Goal: Find specific page/section: Find specific page/section

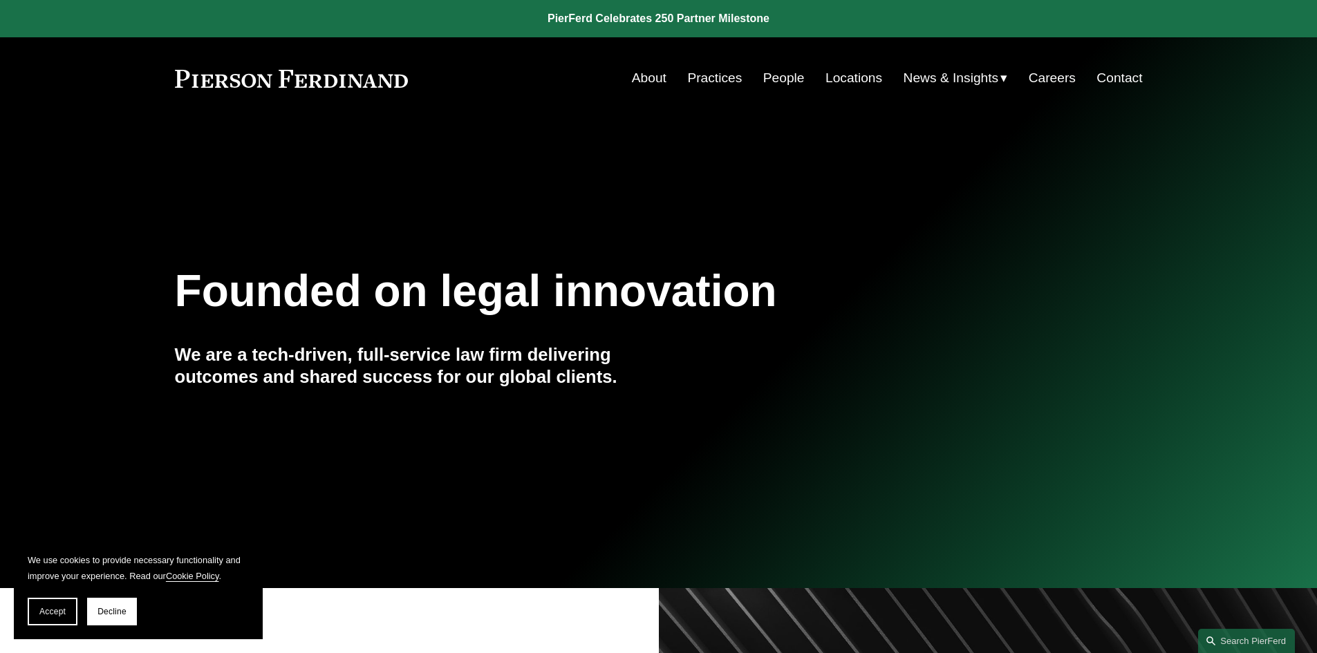
click at [703, 77] on link "Practices" at bounding box center [714, 78] width 55 height 26
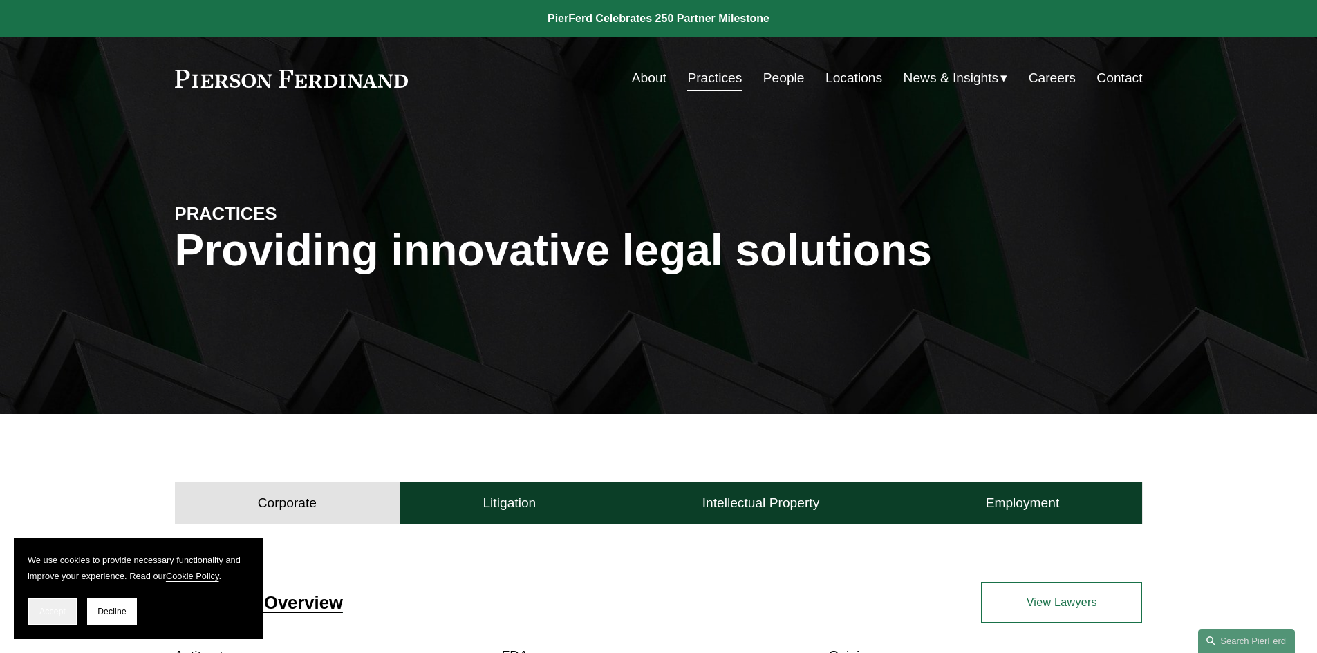
click at [67, 612] on button "Accept" at bounding box center [53, 612] width 50 height 28
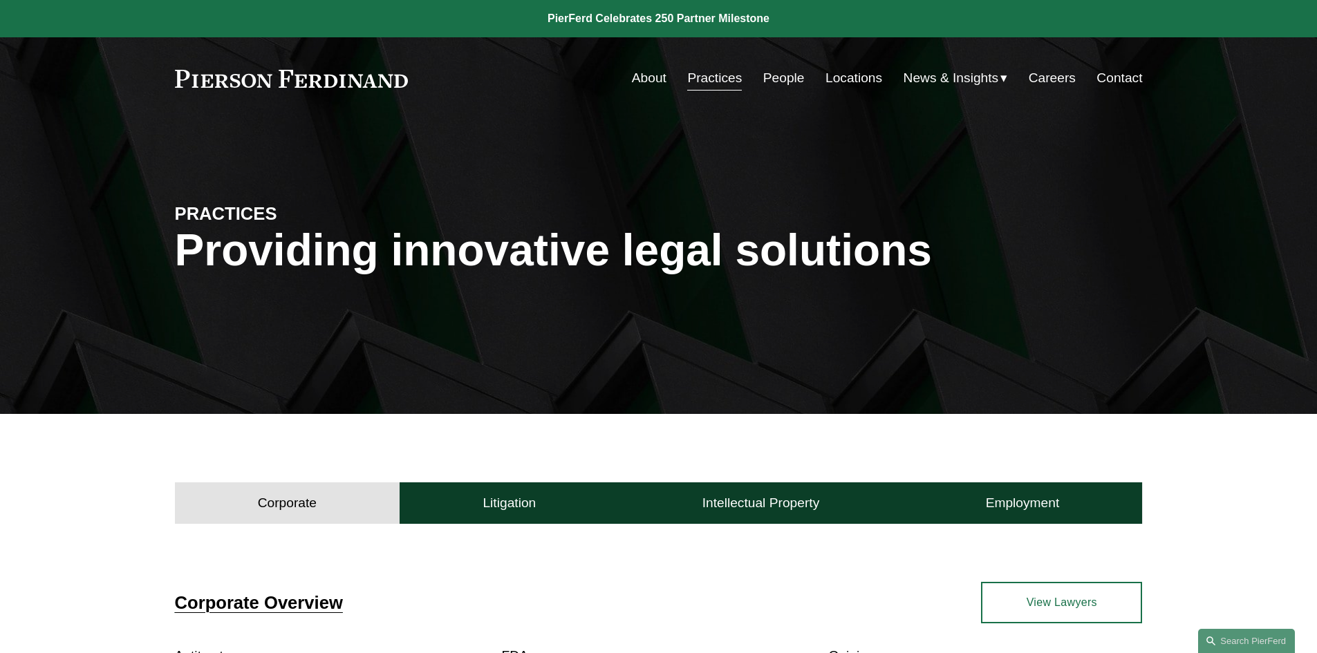
click at [855, 79] on link "Locations" at bounding box center [854, 78] width 57 height 26
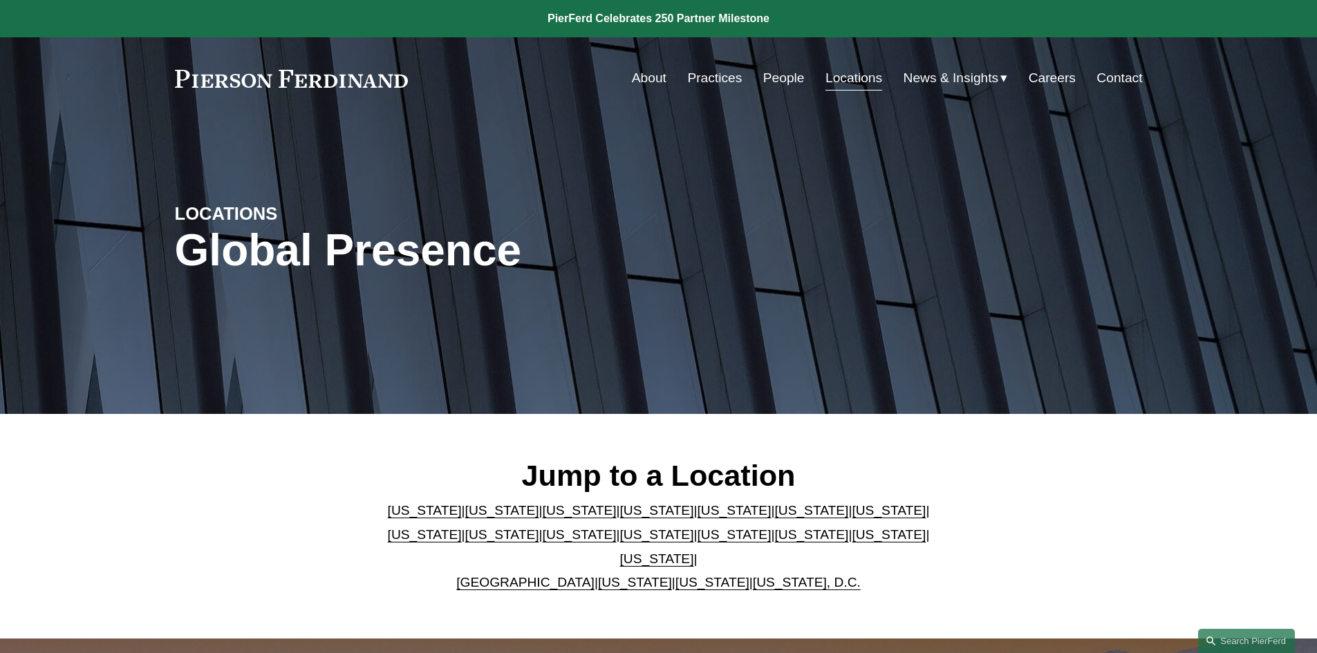
click at [784, 83] on link "People" at bounding box center [783, 78] width 41 height 26
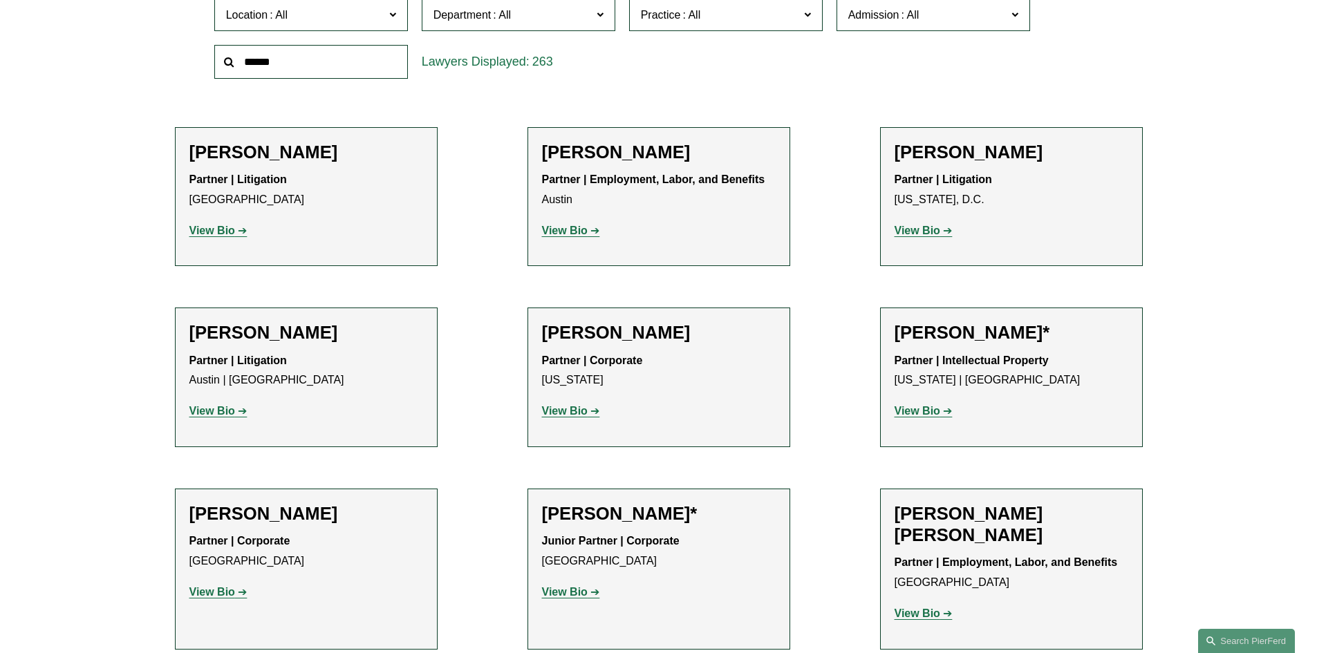
scroll to position [484, 0]
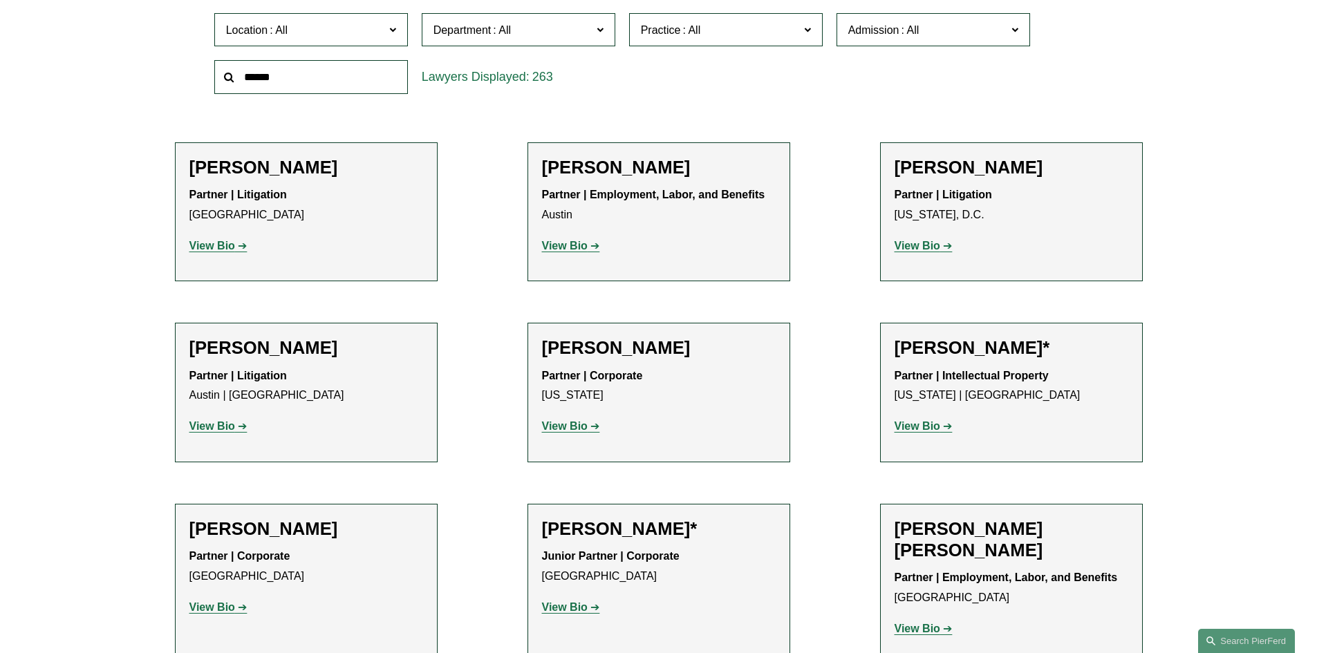
drag, startPoint x: 923, startPoint y: 250, endPoint x: 903, endPoint y: 249, distance: 20.1
click at [903, 249] on strong "View Bio" at bounding box center [918, 246] width 46 height 12
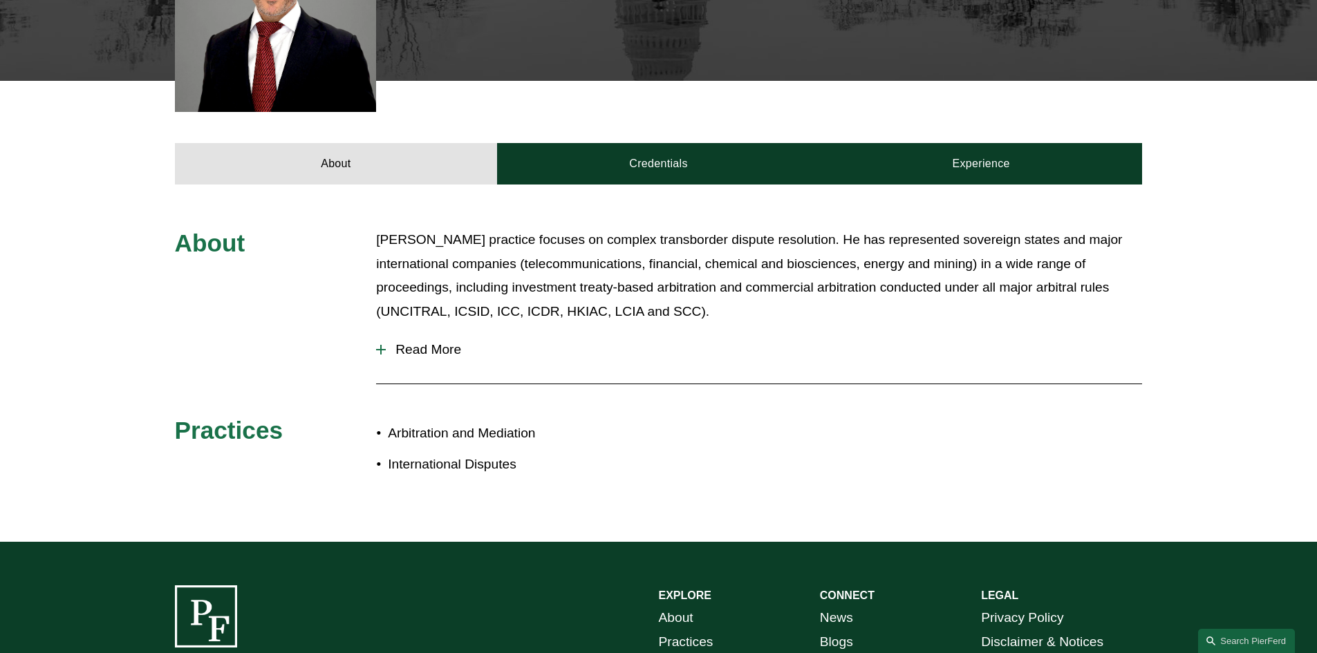
scroll to position [484, 0]
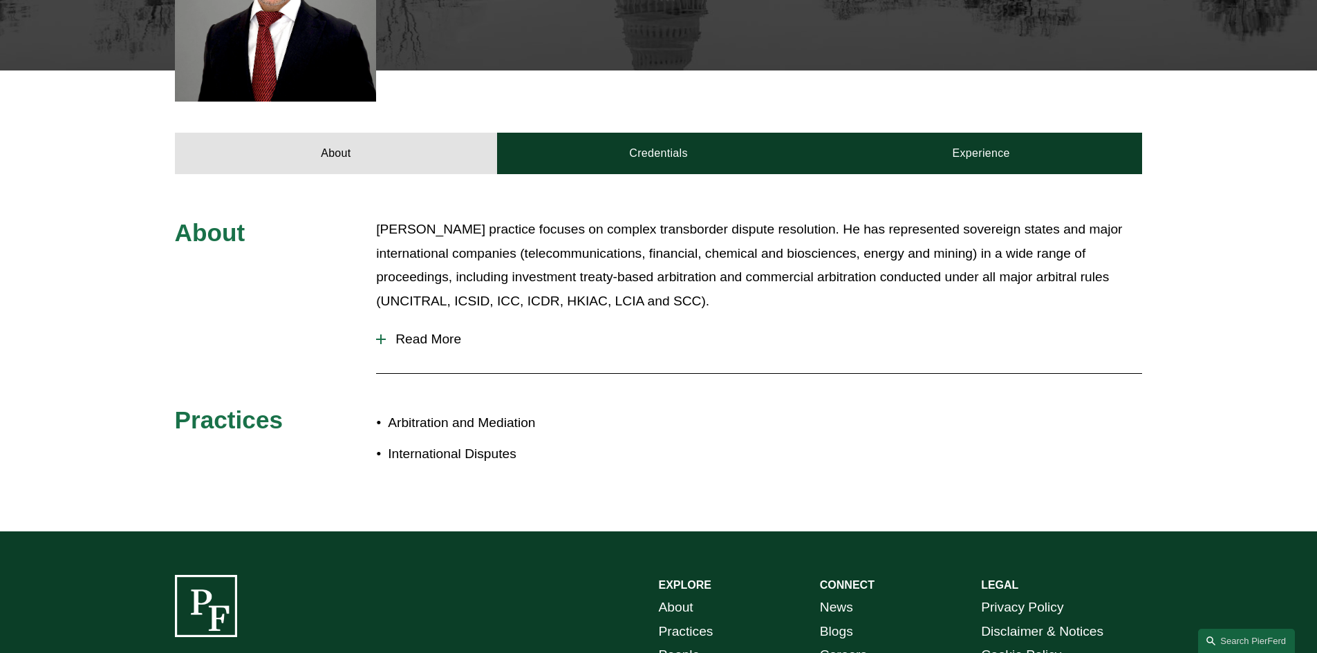
drag, startPoint x: 422, startPoint y: 332, endPoint x: 397, endPoint y: 343, distance: 27.2
click at [397, 343] on span "Read More" at bounding box center [764, 339] width 756 height 15
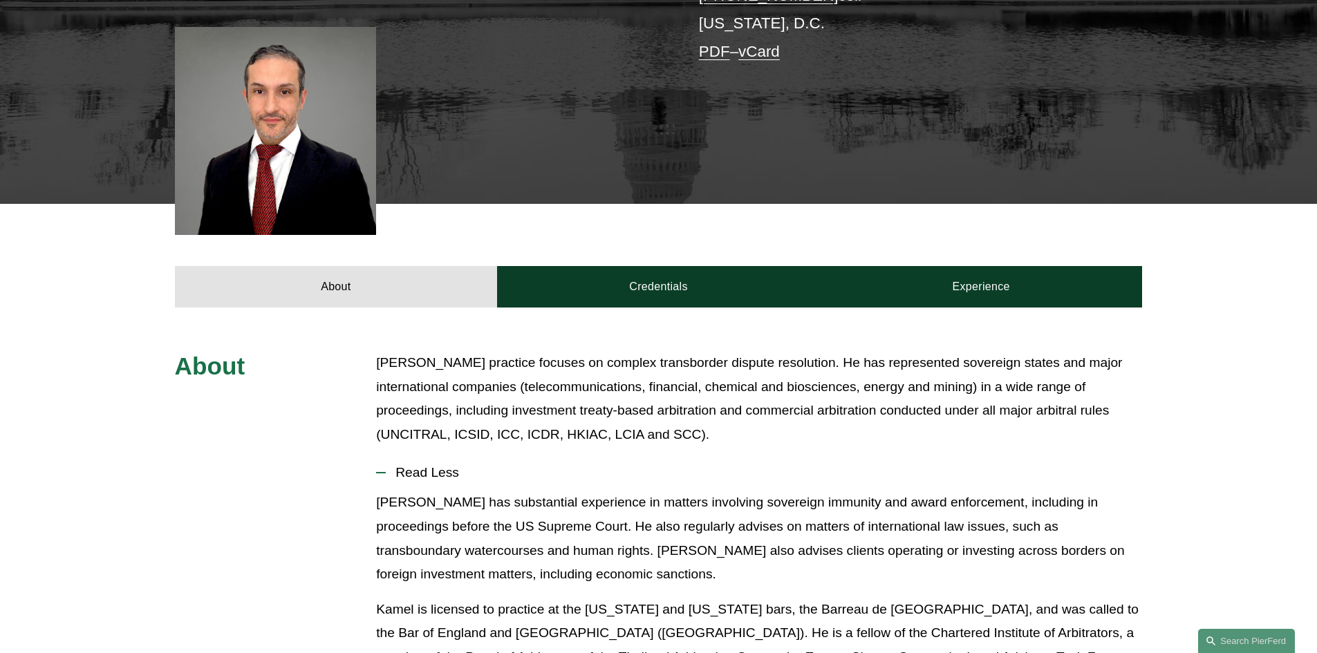
scroll to position [207, 0]
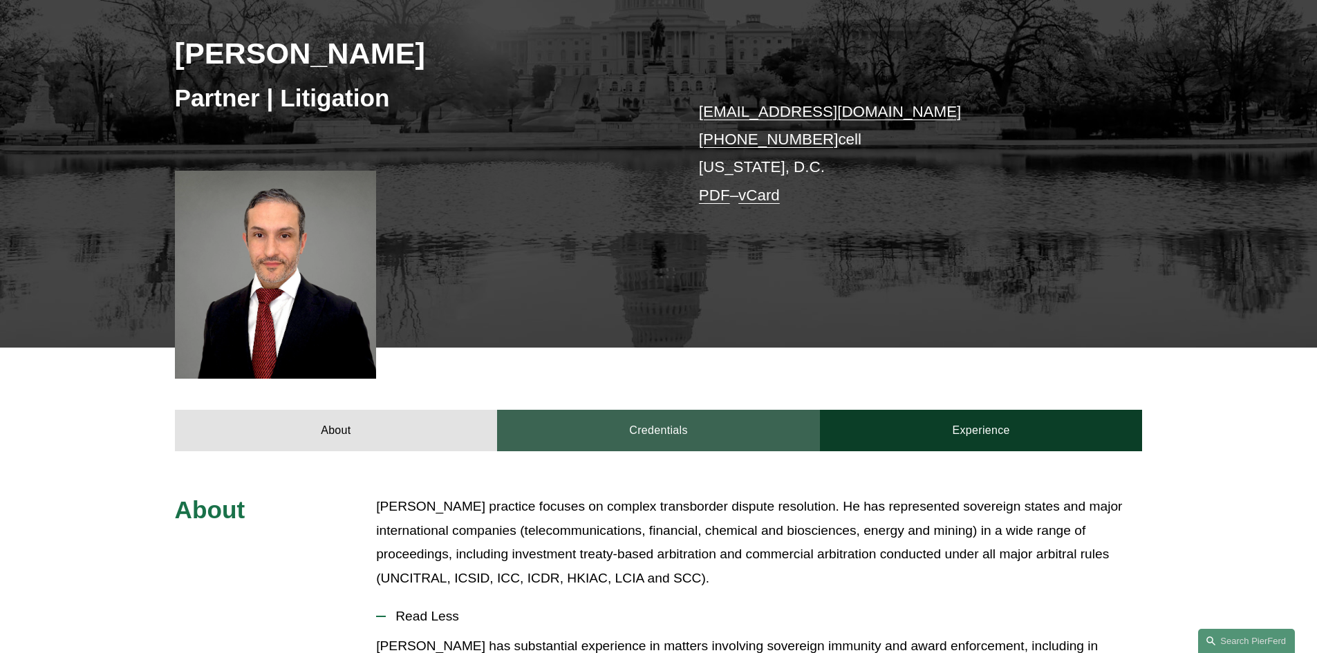
drag, startPoint x: 640, startPoint y: 419, endPoint x: 620, endPoint y: 425, distance: 21.0
click at [620, 425] on link "Credentials" at bounding box center [658, 430] width 323 height 41
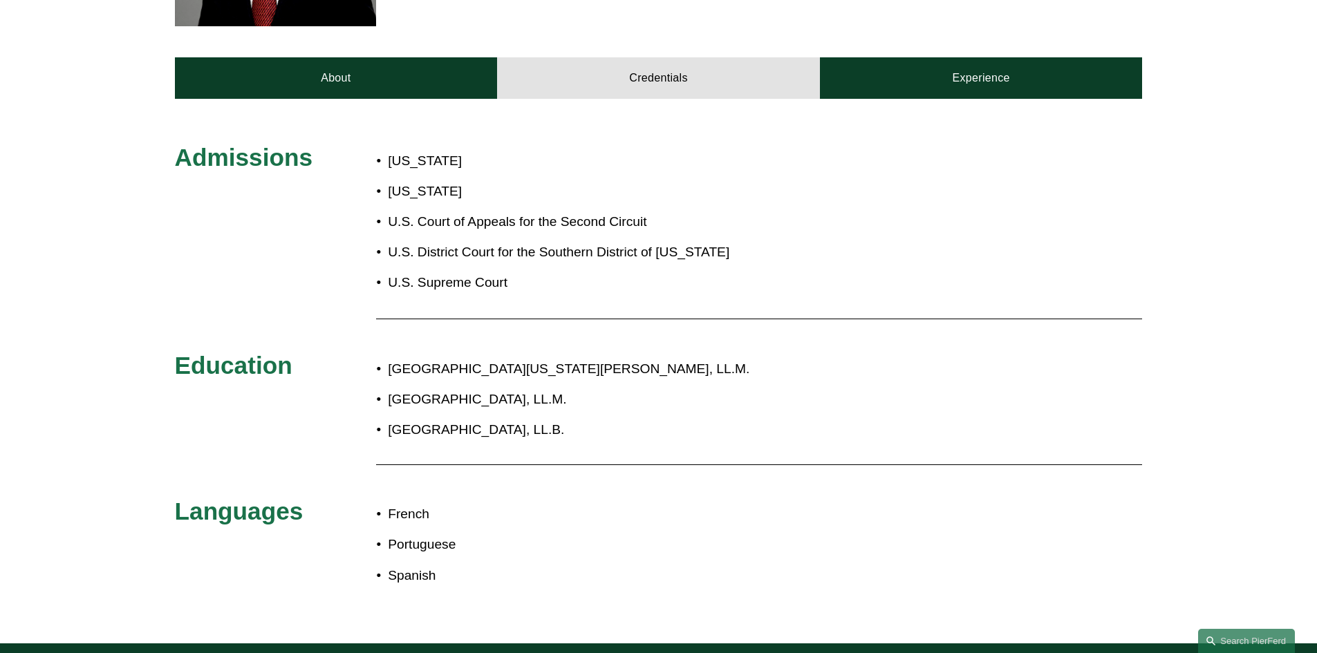
scroll to position [483, 0]
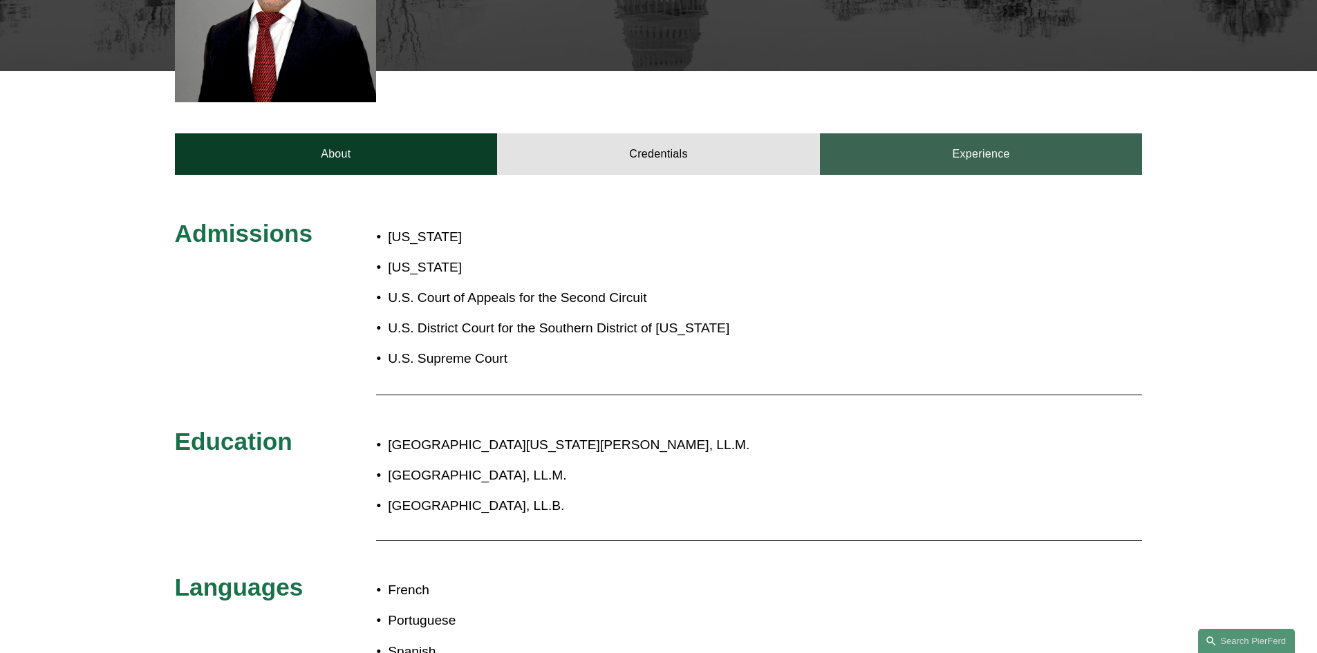
click at [980, 161] on link "Experience" at bounding box center [981, 153] width 323 height 41
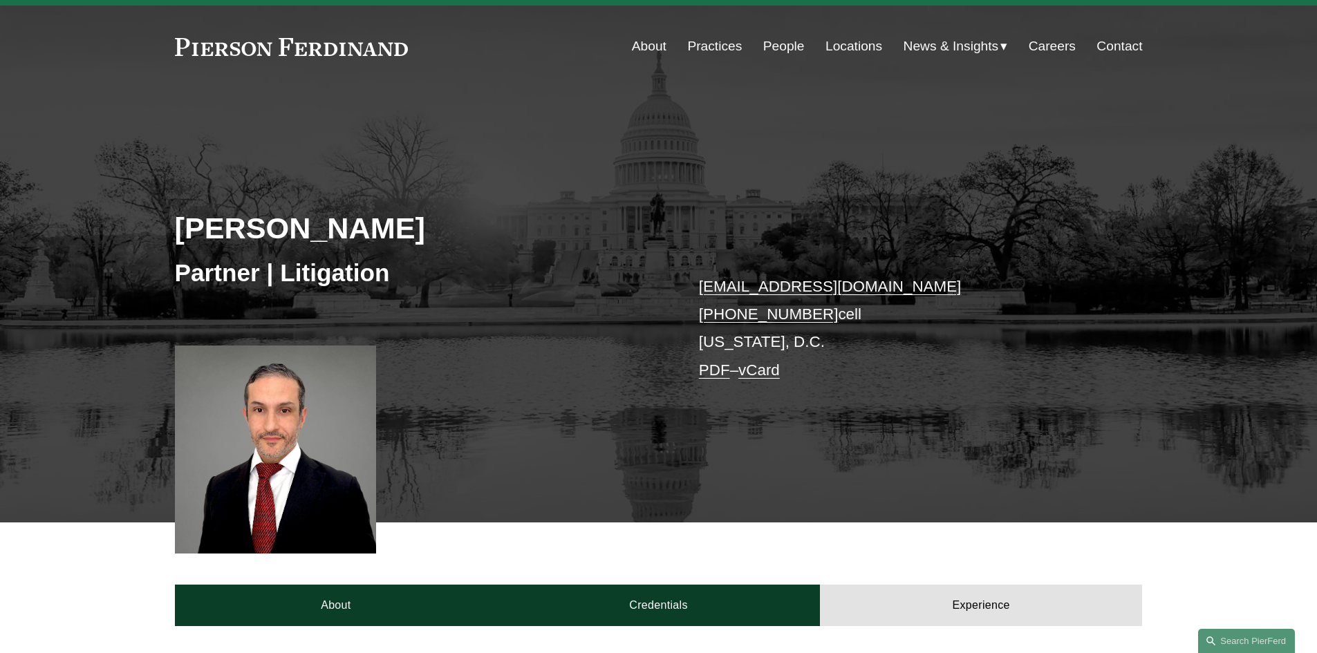
scroll to position [0, 0]
